Goal: Check status: Check status

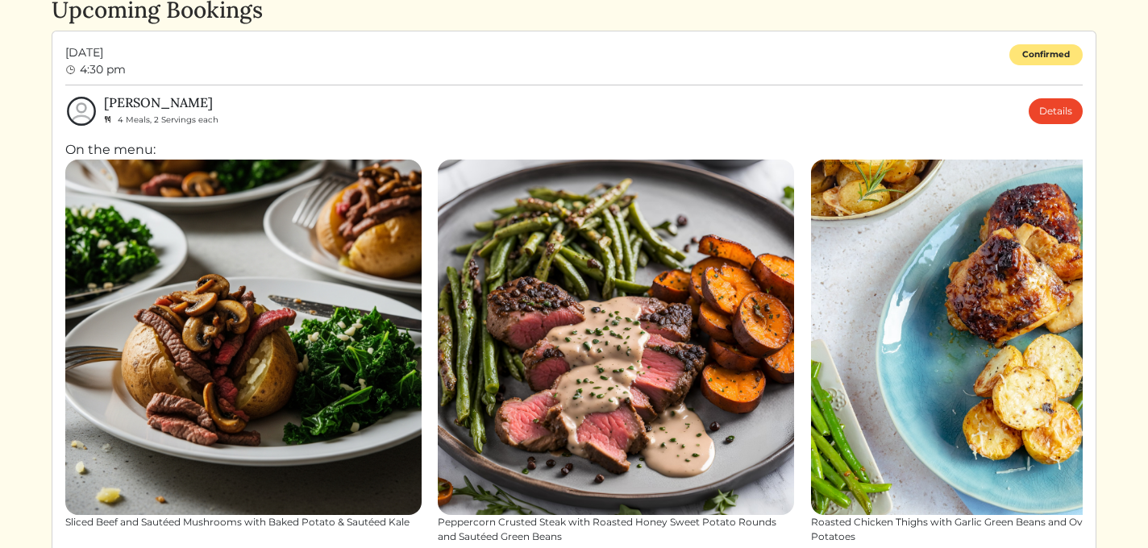
scroll to position [66, 0]
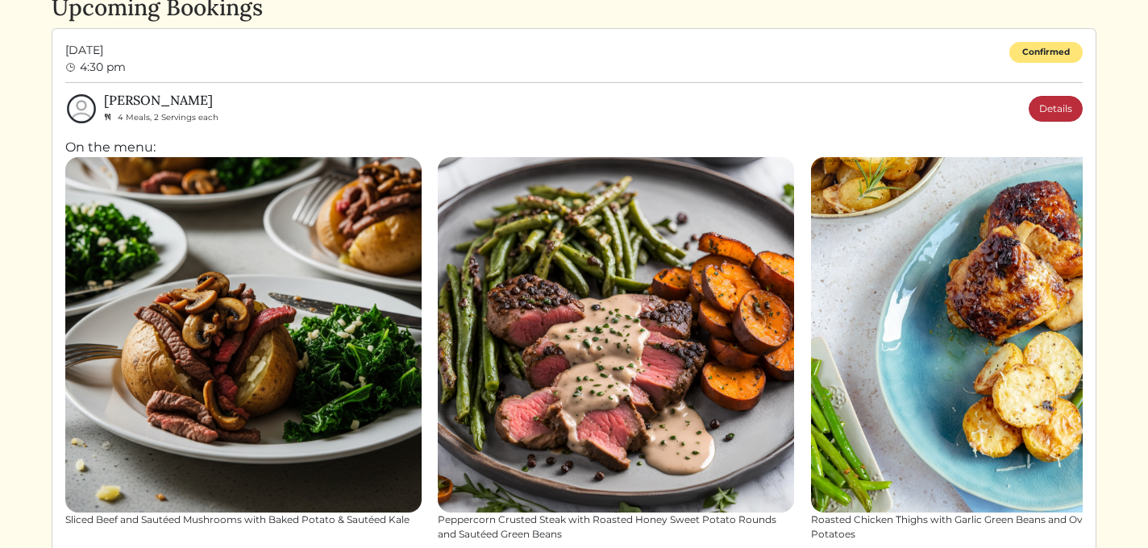
click at [1061, 106] on link "Details" at bounding box center [1056, 109] width 54 height 26
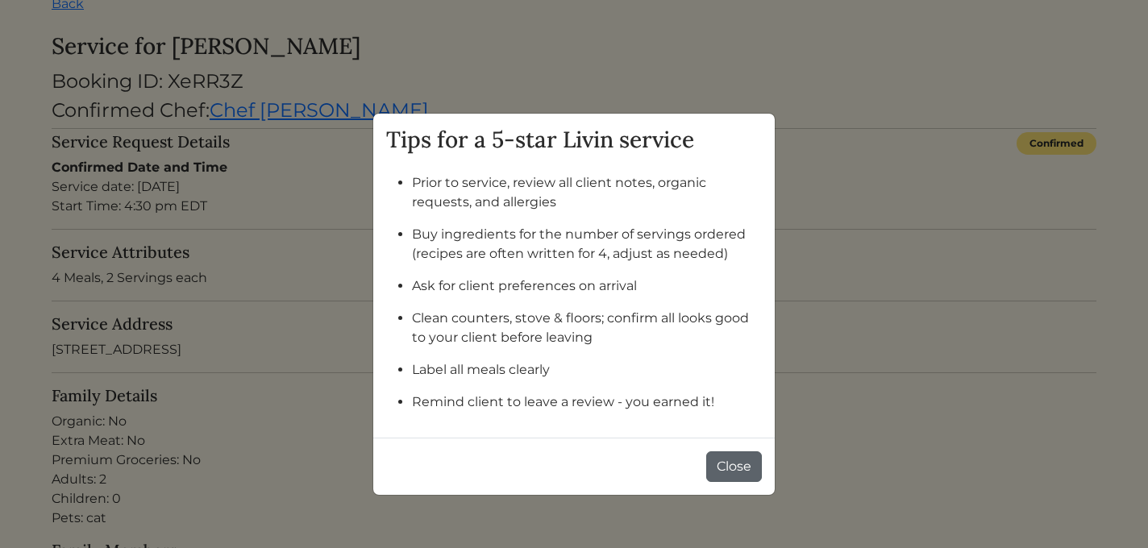
click at [727, 463] on button "Close" at bounding box center [734, 467] width 56 height 31
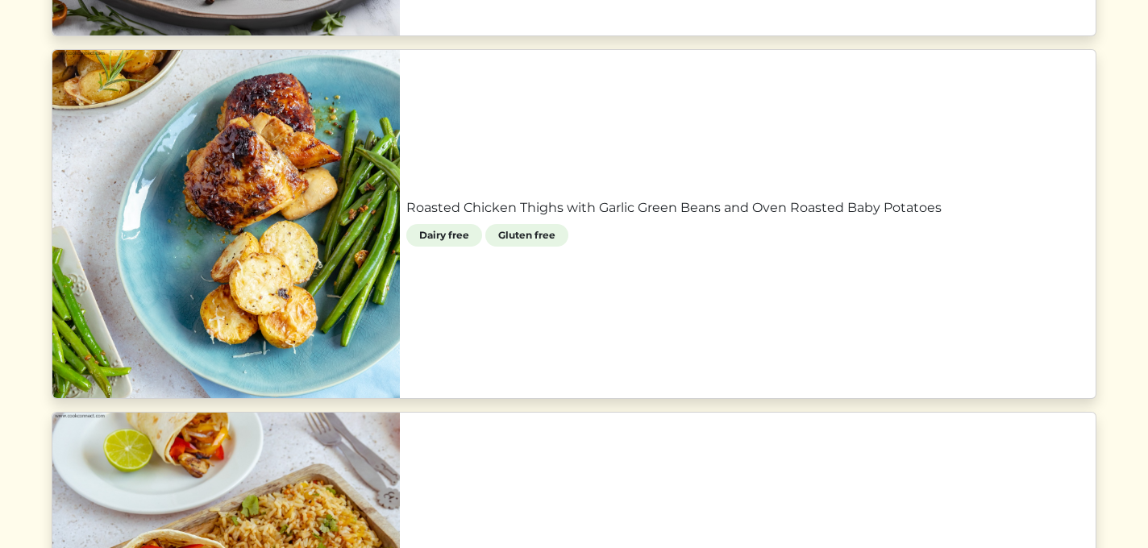
scroll to position [1452, 0]
click at [638, 219] on link "Roasted Chicken Thighs with Garlic Green Beans and Oven Roasted Baby Potatoes" at bounding box center [747, 208] width 683 height 19
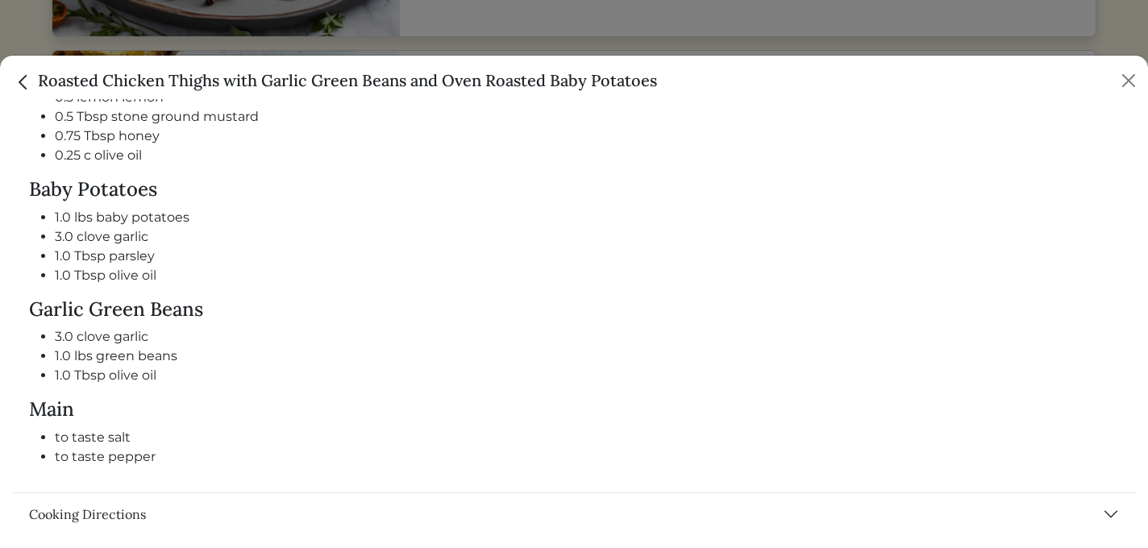
scroll to position [798, 0]
click at [1119, 71] on button "Close" at bounding box center [1129, 81] width 26 height 26
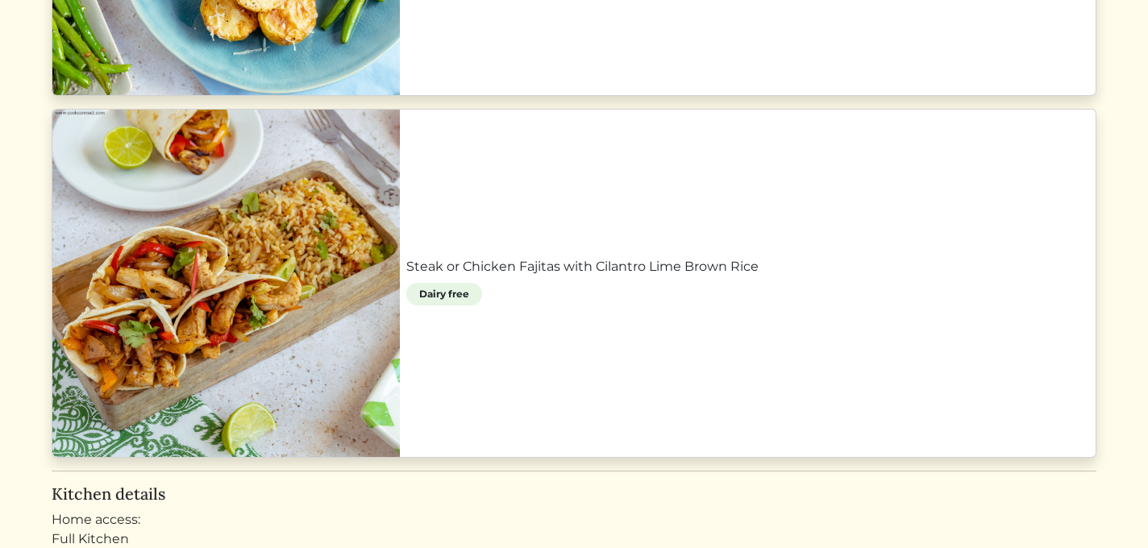
scroll to position [1755, 0]
click at [524, 261] on link "Steak or Chicken Fajitas with Cilantro Lime Brown Rice" at bounding box center [747, 267] width 683 height 19
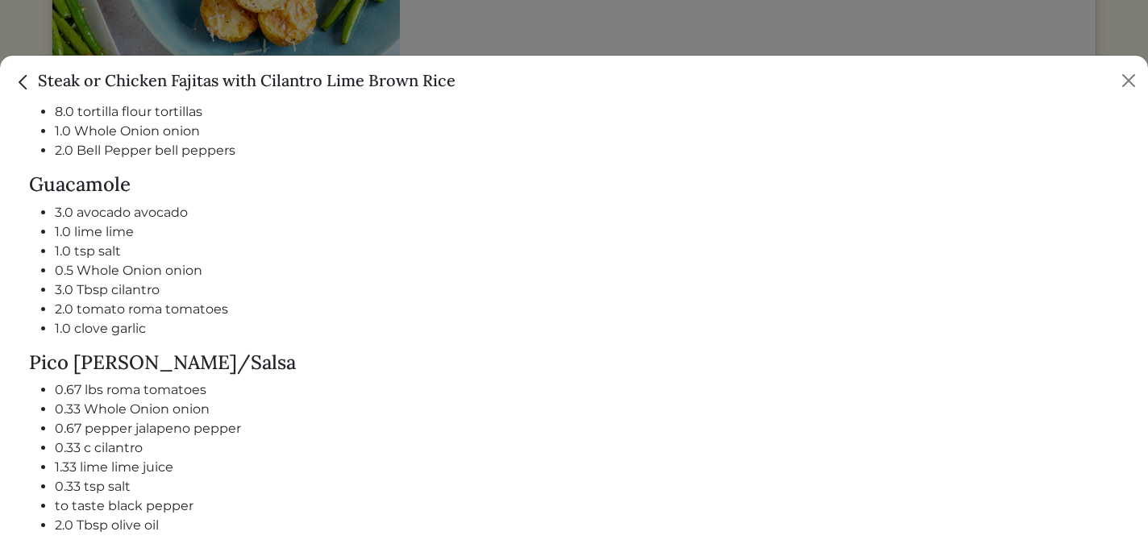
scroll to position [1186, 0]
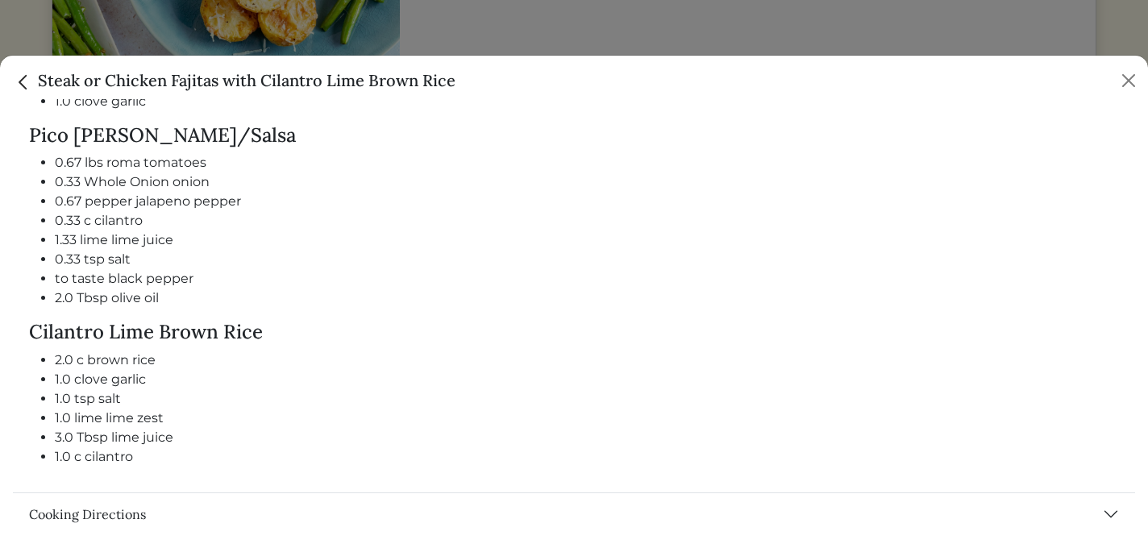
click at [1114, 94] on div "Steak or Chicken Fajitas with Cilantro Lime Brown Rice" at bounding box center [574, 78] width 1148 height 44
click at [1135, 75] on button "Close" at bounding box center [1129, 81] width 26 height 26
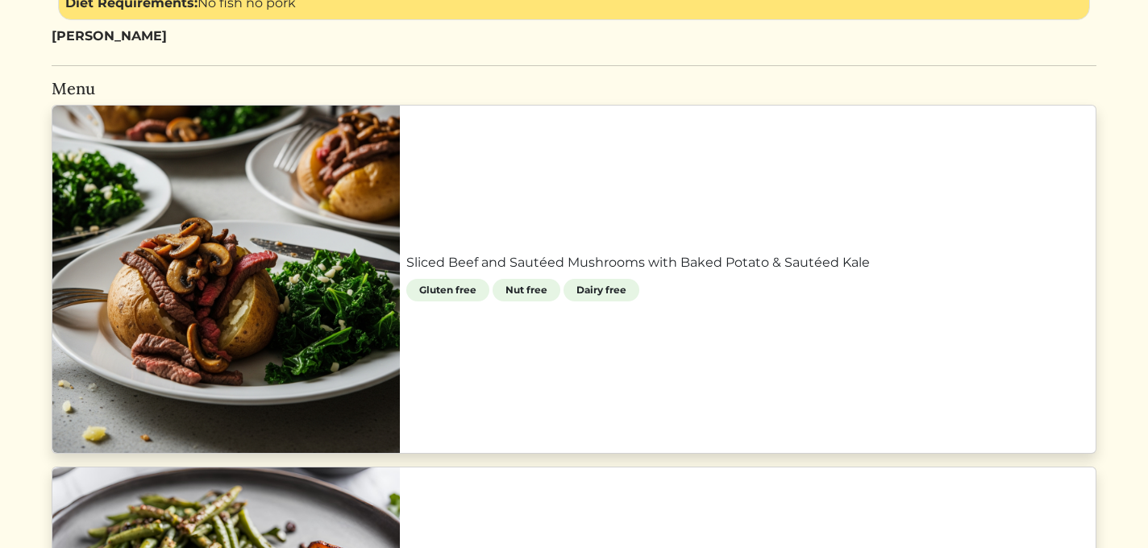
scroll to position [656, 0]
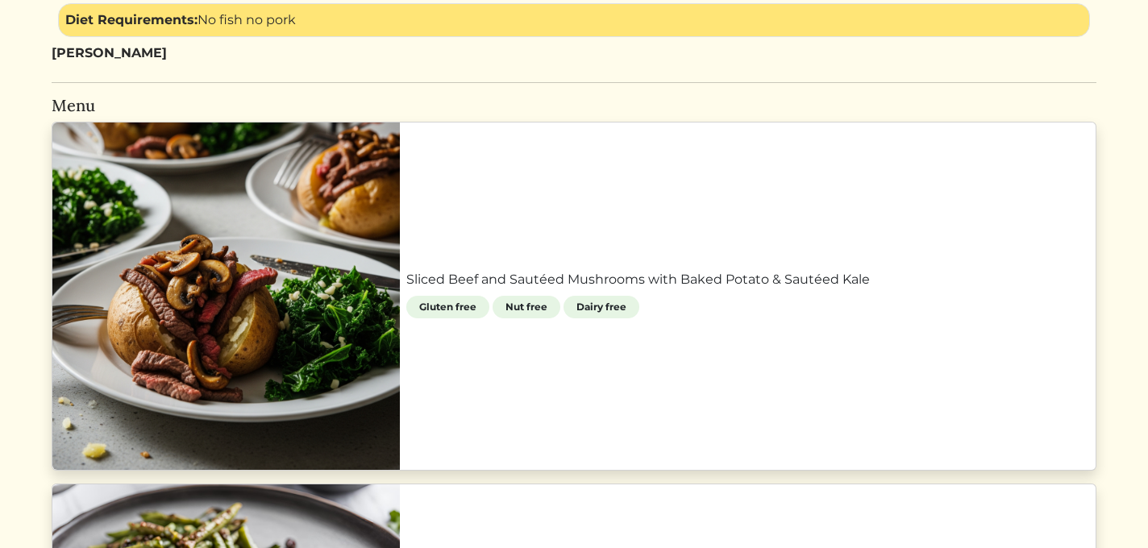
click at [605, 270] on link "Sliced Beef and Sautéed Mushrooms with Baked Potato & Sautéed Kale" at bounding box center [747, 279] width 683 height 19
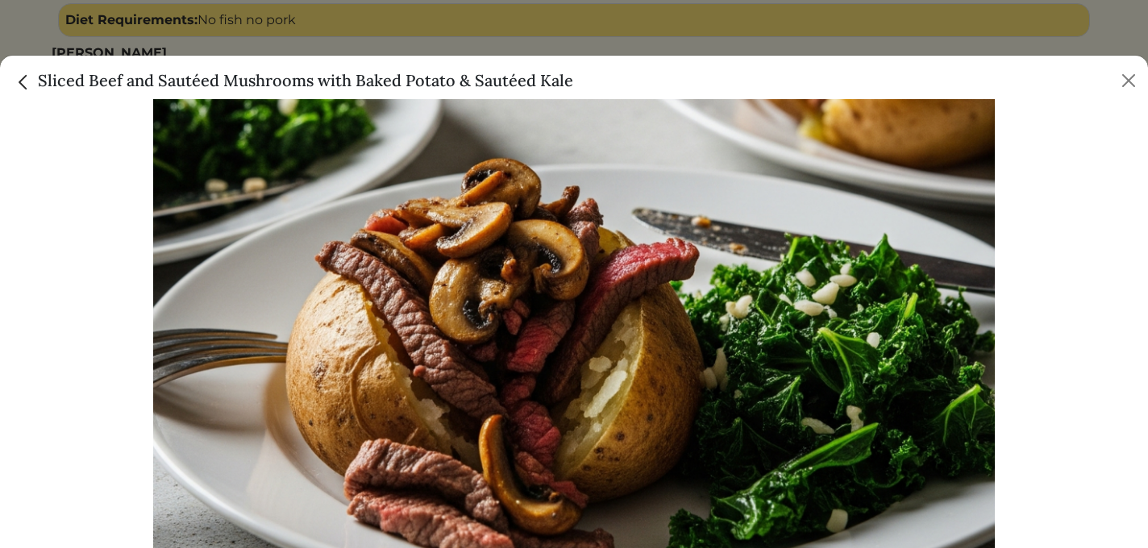
scroll to position [377, 0]
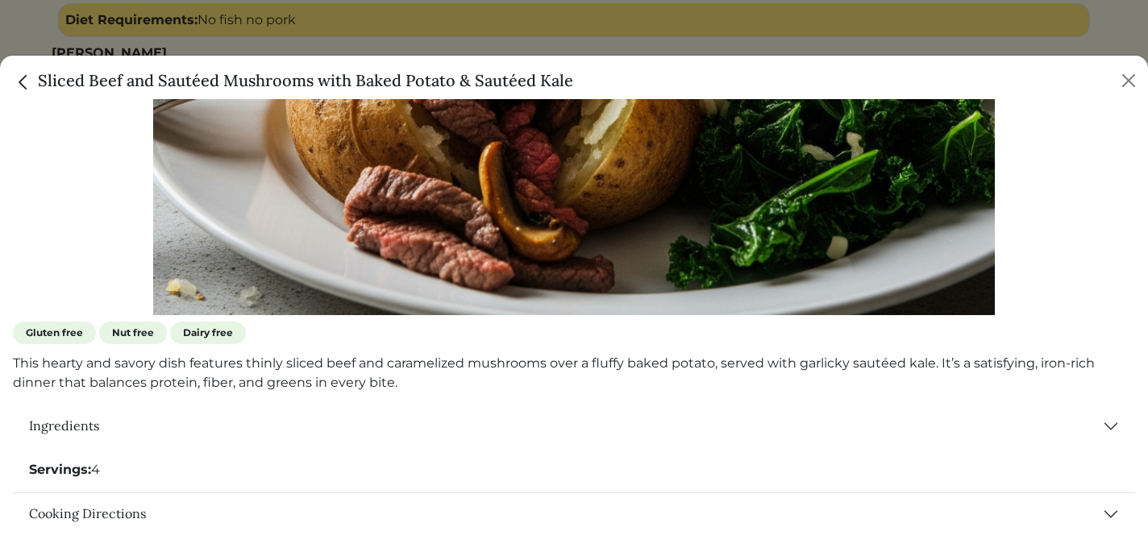
click at [481, 482] on div "Servings: 4" at bounding box center [574, 470] width 1123 height 45
click at [203, 459] on div "Servings: 4" at bounding box center [574, 470] width 1123 height 45
click at [1144, 81] on div "Sliced Beef and Sautéed Mushrooms with Baked Potato & Sautéed Kale" at bounding box center [574, 78] width 1148 height 44
click at [1139, 81] on button "Close" at bounding box center [1129, 81] width 26 height 26
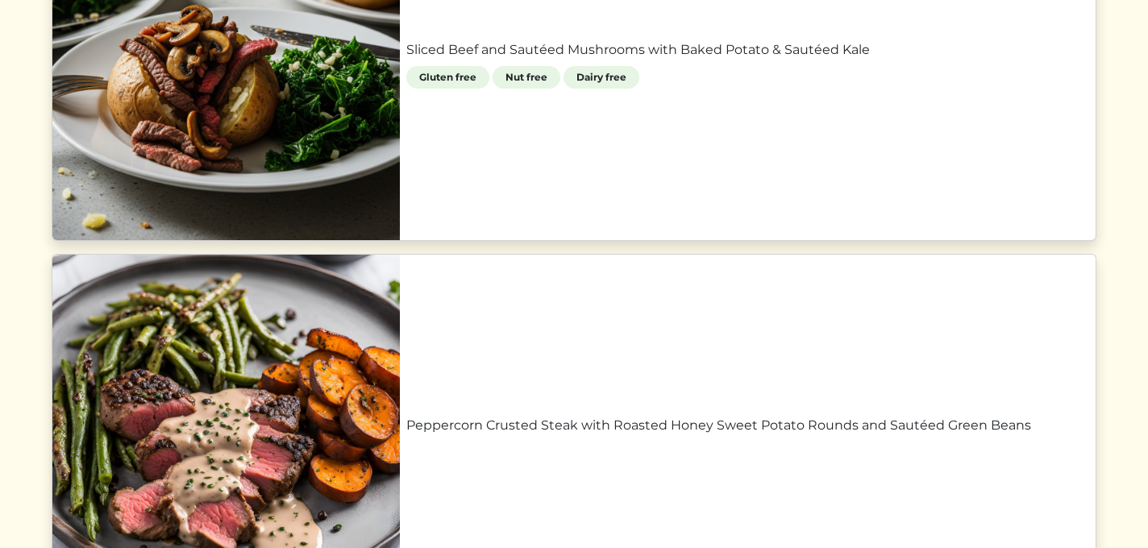
scroll to position [974, 0]
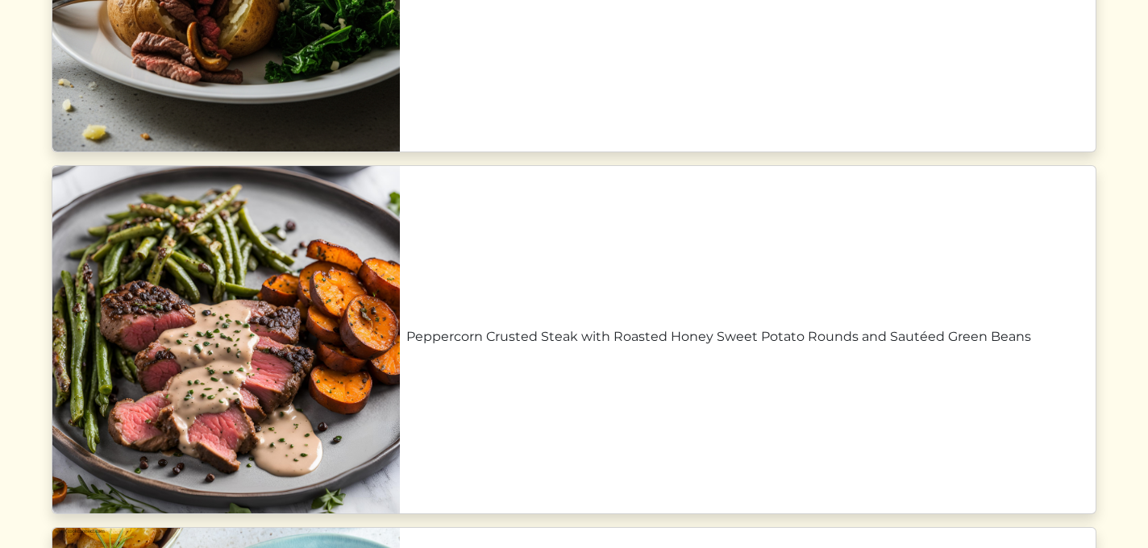
click at [552, 327] on link "Peppercorn Crusted Steak with Roasted Honey Sweet Potato Rounds and Sautéed Gre…" at bounding box center [747, 336] width 683 height 19
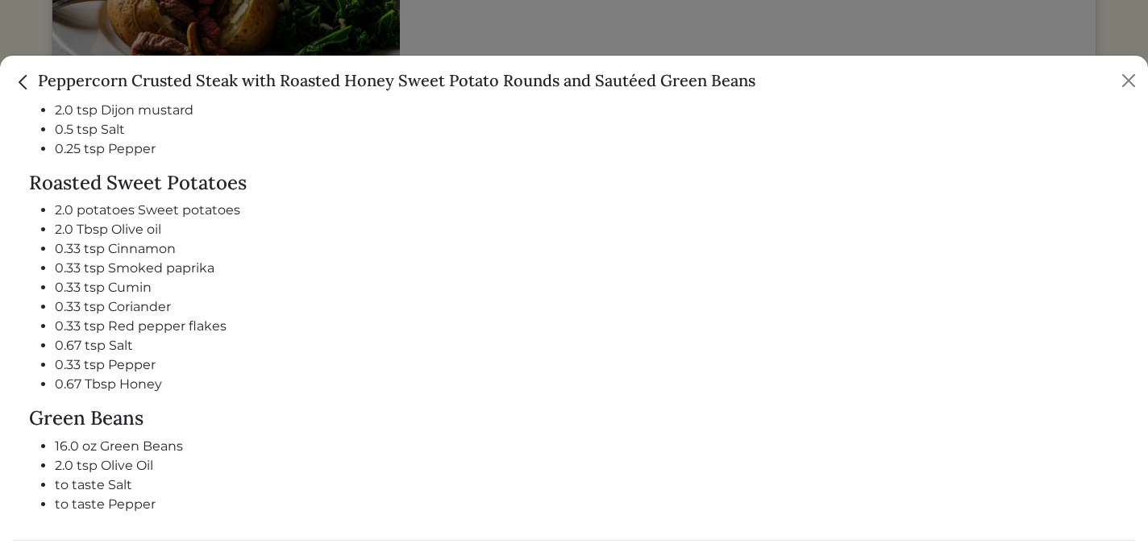
scroll to position [969, 0]
